Goal: Transaction & Acquisition: Purchase product/service

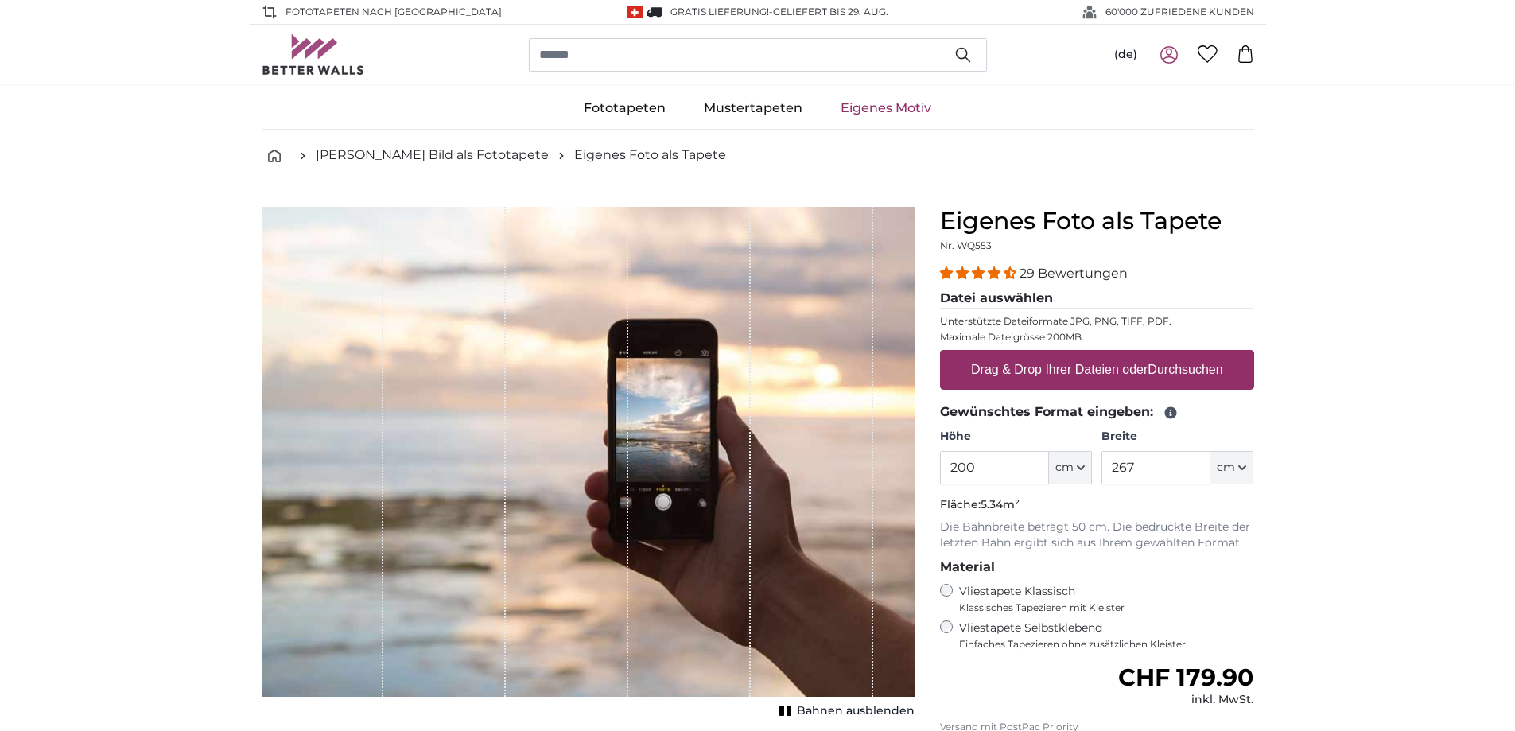
click at [1188, 368] on u "Durchsuchen" at bounding box center [1185, 370] width 75 height 14
click at [1188, 355] on input "Drag & Drop Ihrer Dateien oder Durchsuchen" at bounding box center [1097, 352] width 314 height 5
click at [983, 383] on label "Drag & Drop Ihrer Dateien oder Durchsuchen" at bounding box center [1097, 370] width 265 height 32
click at [983, 355] on input "Drag & Drop Ihrer Dateien oder Durchsuchen" at bounding box center [1097, 352] width 314 height 5
type input "**********"
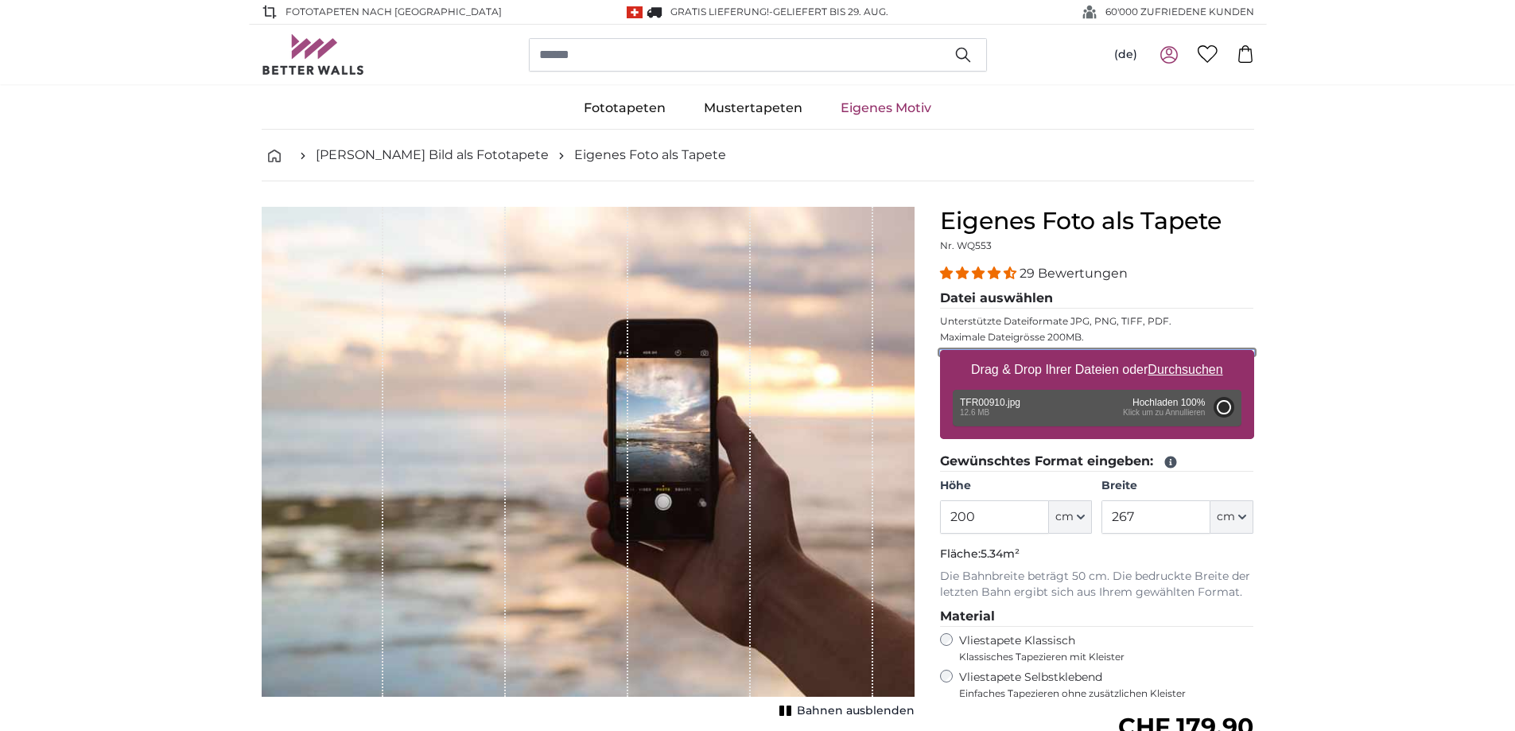
type input "300"
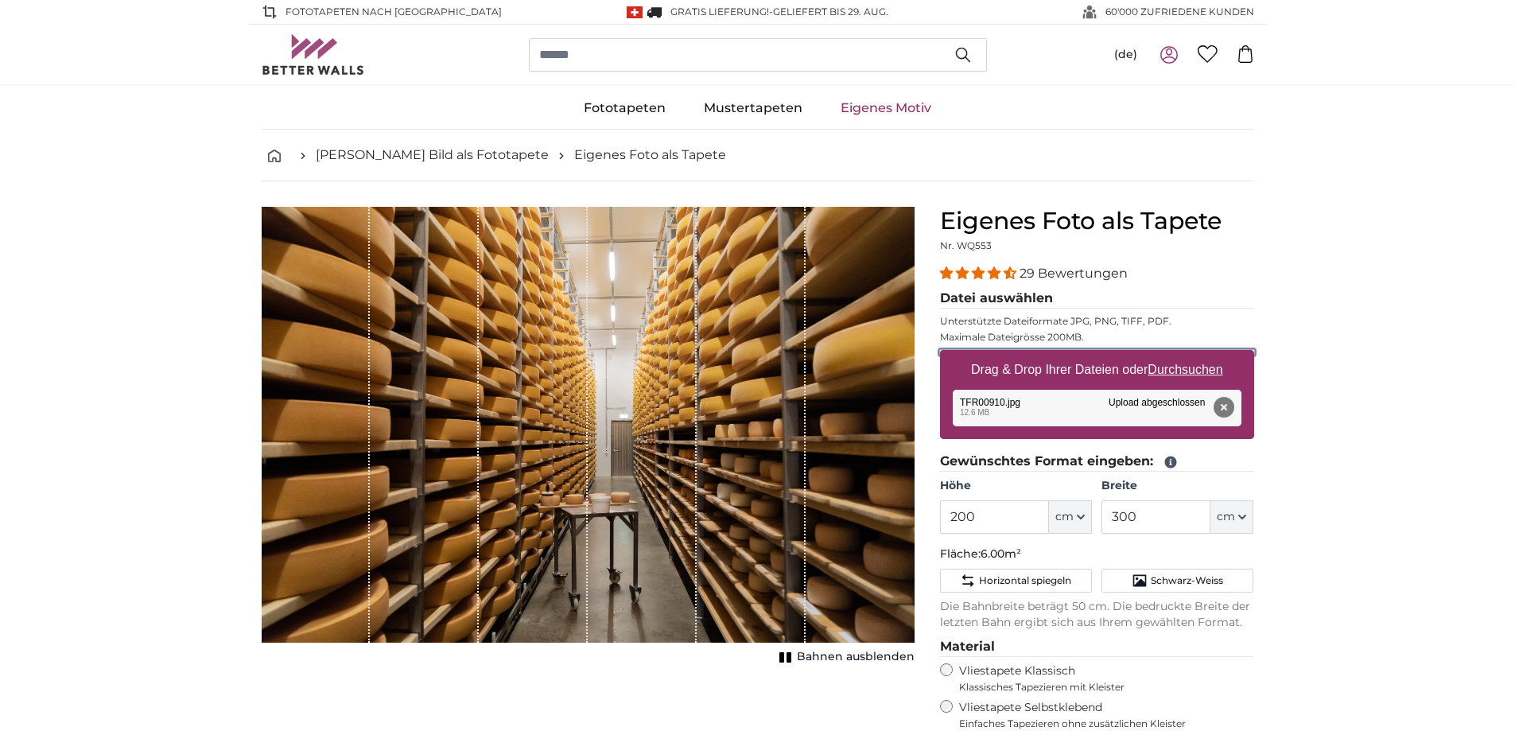
scroll to position [80, 0]
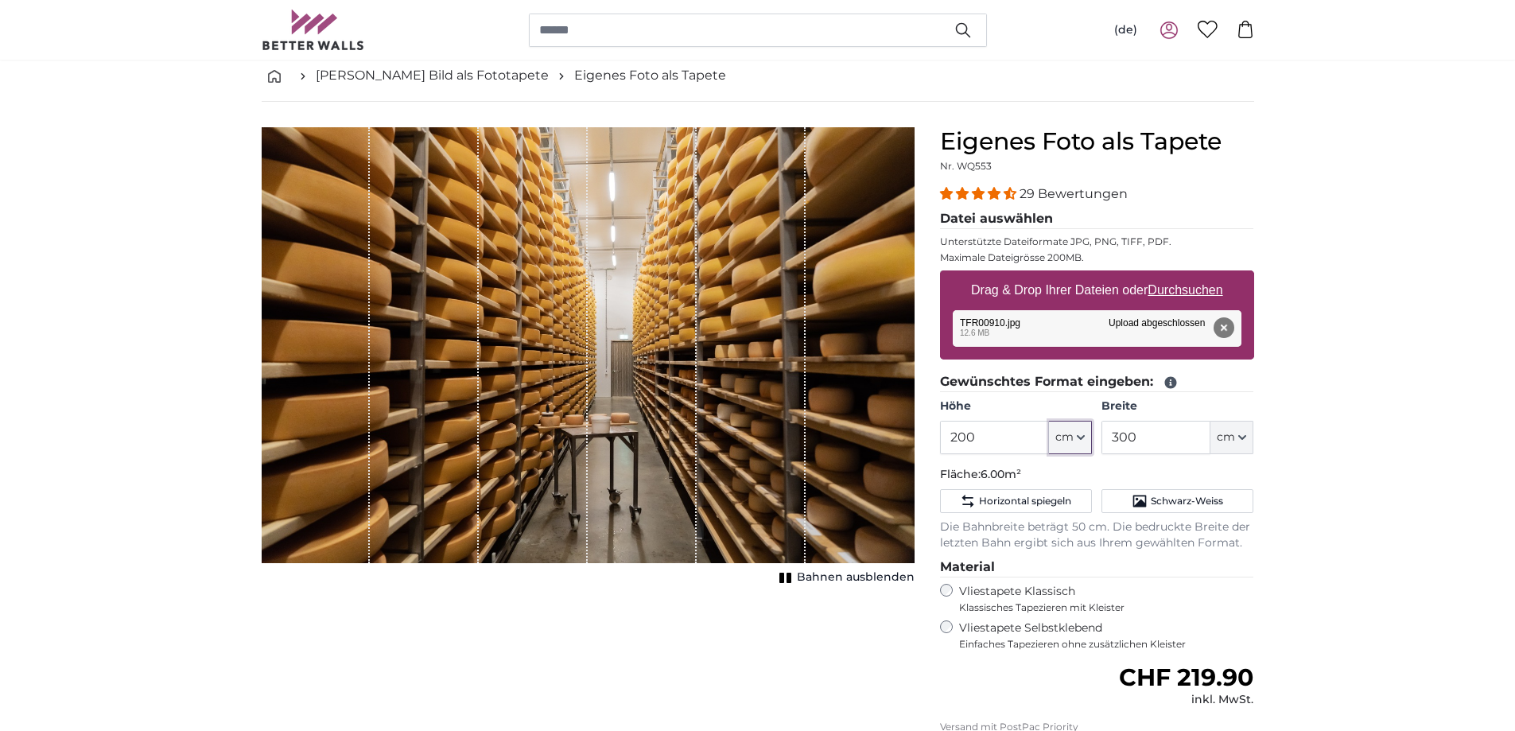
click at [1085, 440] on icon "button" at bounding box center [1081, 438] width 8 height 8
drag, startPoint x: 993, startPoint y: 445, endPoint x: 916, endPoint y: 445, distance: 76.4
click at [916, 445] on product-detail "Abbrechen Bild zuschneiden Bahnen ausblenden Eigenes Foto als Tapete Nr. WQ553 …" at bounding box center [758, 513] width 1018 height 822
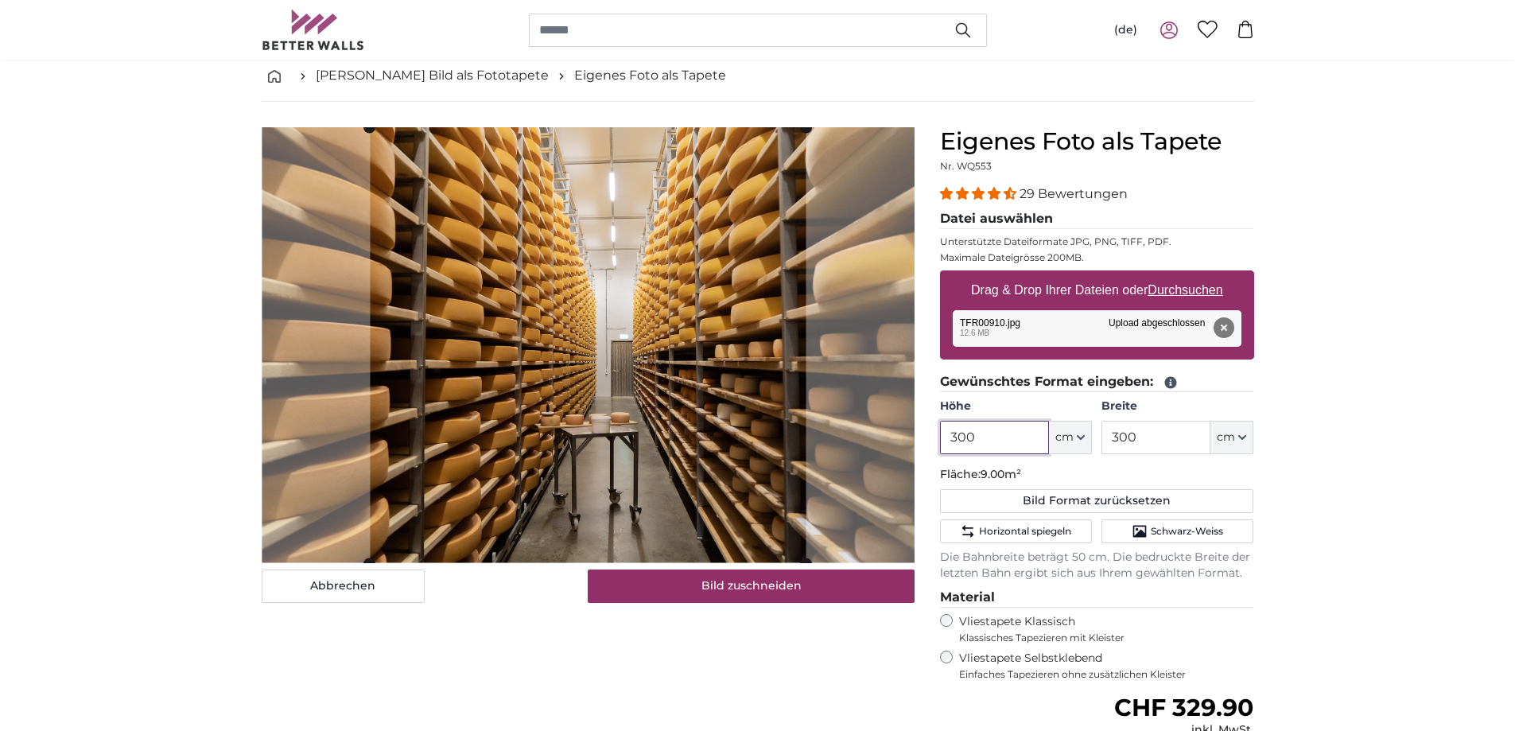
type input "300"
drag, startPoint x: 1145, startPoint y: 432, endPoint x: 1072, endPoint y: 435, distance: 72.5
click at [1072, 435] on div "Höhe 300 ft cm Centimeter (cm) Inches (inch) Feet (ft. in.) Breite 300 ft cm Ce…" at bounding box center [1097, 427] width 314 height 56
type input "400"
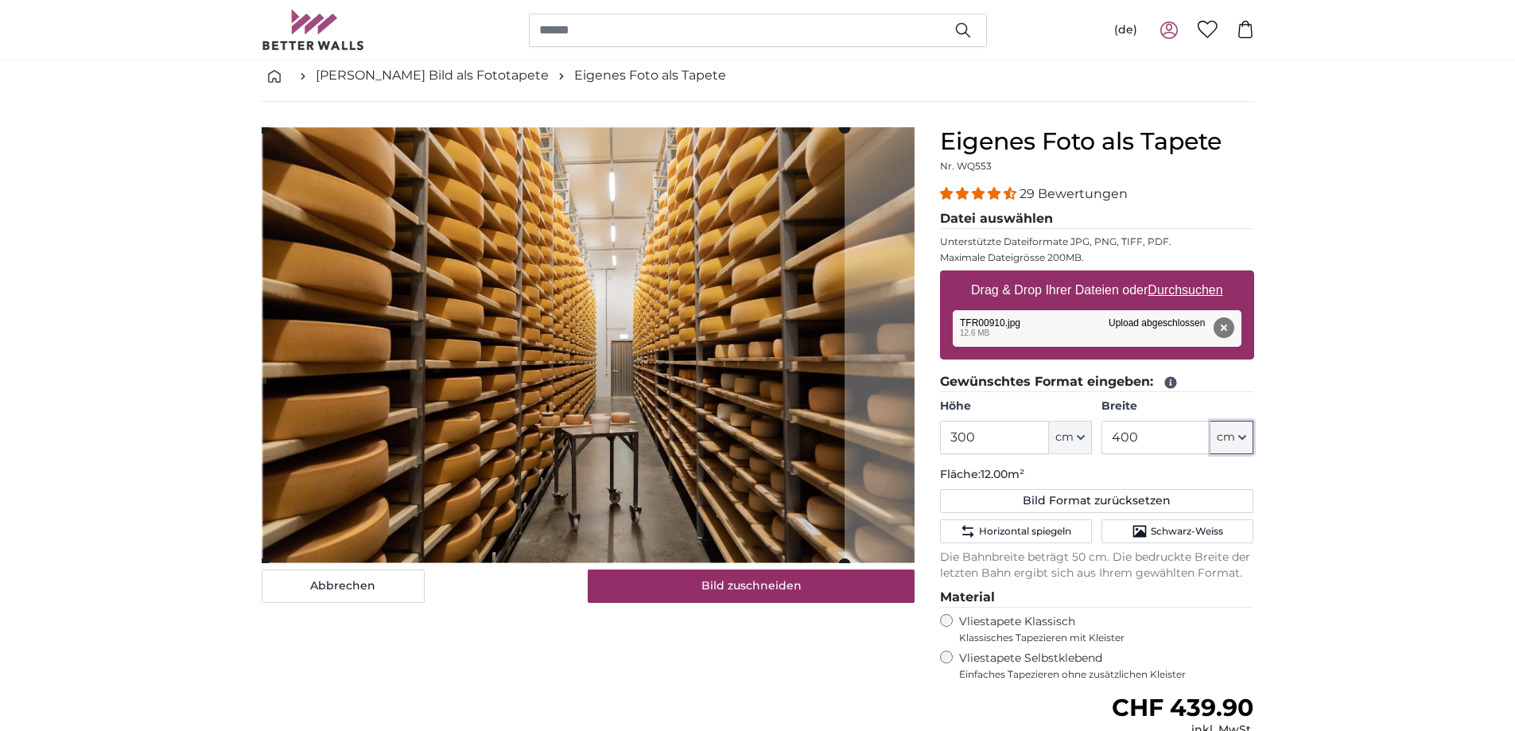
click at [404, 342] on cropper-handle at bounding box center [553, 346] width 581 height 436
